Goal: Task Accomplishment & Management: Use online tool/utility

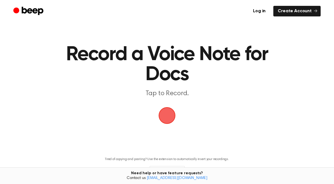
click at [170, 116] on span "button" at bounding box center [167, 115] width 24 height 24
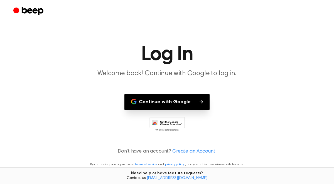
click at [187, 105] on button "Continue with Google" at bounding box center [166, 102] width 85 height 16
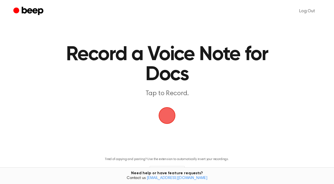
click at [159, 120] on span "button" at bounding box center [166, 115] width 23 height 23
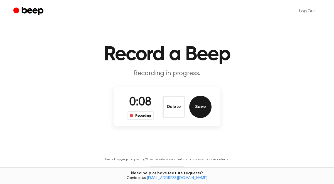
click at [198, 109] on button "Save" at bounding box center [200, 107] width 22 height 22
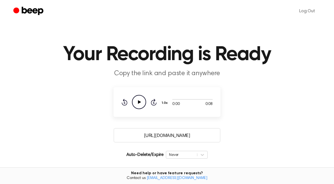
click at [137, 103] on icon "Play Audio" at bounding box center [139, 102] width 14 height 14
click at [187, 154] on div "Never" at bounding box center [187, 155] width 42 height 8
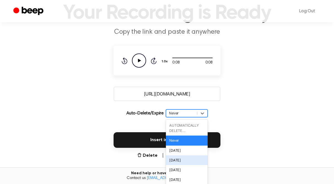
scroll to position [45, 0]
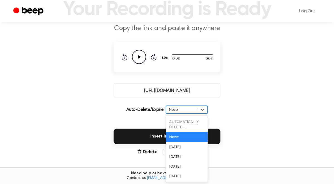
click at [190, 123] on div "AUTOMATICALLY DELETE..." at bounding box center [187, 124] width 42 height 15
click at [260, 50] on main "Your Recording is Ready Copy the link and paste it anywhere 0:08 0:08 Your brow…" at bounding box center [167, 90] width 334 height 271
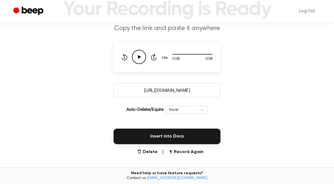
drag, startPoint x: 207, startPoint y: 54, endPoint x: 159, endPoint y: 51, distance: 47.7
click at [159, 51] on div "0:08 0:08 Your browser does not support the [object Object] element. 1.0x Rewin…" at bounding box center [166, 57] width 91 height 14
click at [175, 68] on div "0:08 0:08 Your browser does not support the [object Object] element. 1.0x Rewin…" at bounding box center [166, 57] width 107 height 30
click at [139, 57] on icon at bounding box center [139, 57] width 3 height 4
click at [168, 88] on input "[URL][DOMAIN_NAME]" at bounding box center [166, 90] width 107 height 14
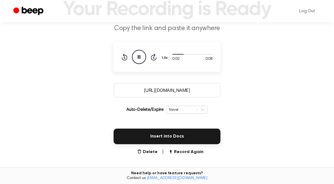
click at [285, 86] on main "Your Recording is Ready Copy the link and paste it anywhere 0:02 0:08 Your brow…" at bounding box center [167, 90] width 334 height 271
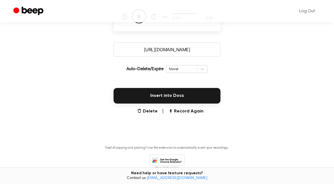
scroll to position [85, 0]
click at [155, 107] on main "Your Recording is Ready Copy the link and paste it anywhere 0:05 0:08 Your brow…" at bounding box center [167, 50] width 334 height 271
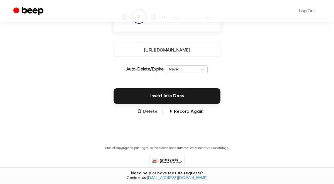
click at [155, 110] on button "Delete" at bounding box center [147, 111] width 20 height 7
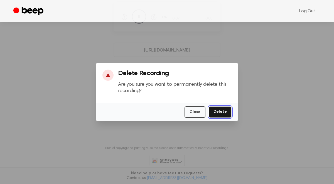
click at [224, 111] on button "Delete" at bounding box center [219, 111] width 23 height 11
